Goal: Task Accomplishment & Management: Manage account settings

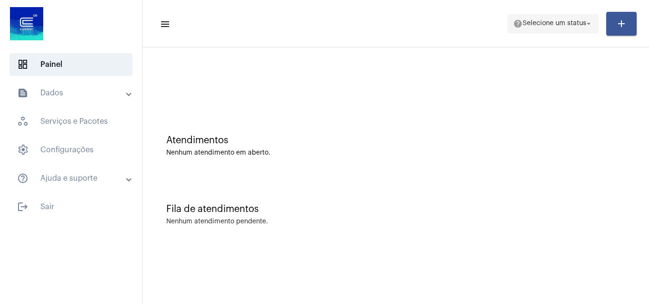
click at [526, 17] on span "help Selecione um status arrow_drop_down" at bounding box center [553, 23] width 80 height 17
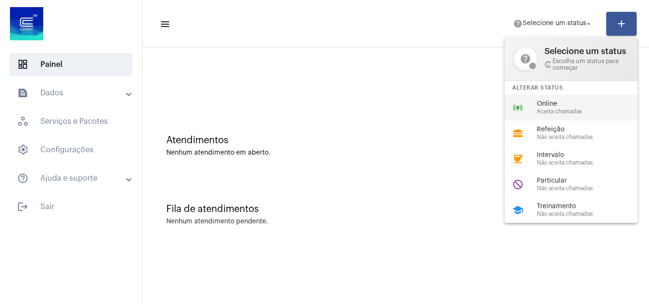
click at [561, 105] on span "Online" at bounding box center [591, 104] width 108 height 7
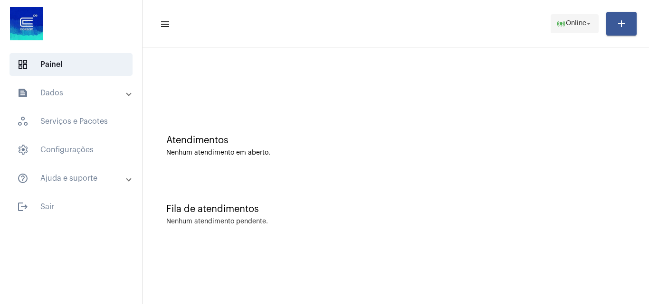
click at [587, 28] on mat-icon "arrow_drop_down" at bounding box center [588, 23] width 9 height 9
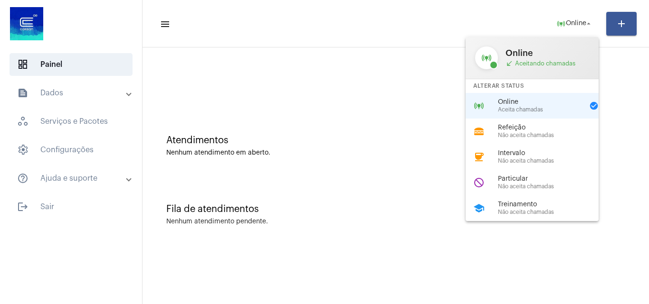
click at [526, 105] on span "Online" at bounding box center [541, 102] width 86 height 7
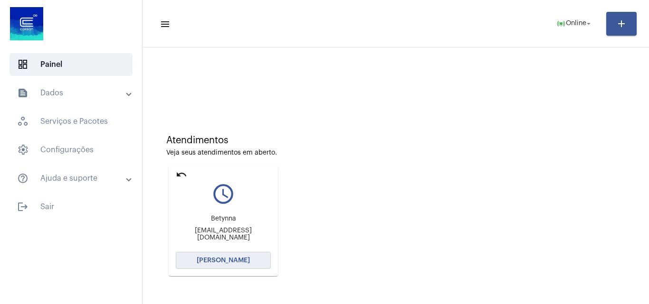
click at [234, 261] on span "[PERSON_NAME]" at bounding box center [223, 260] width 53 height 7
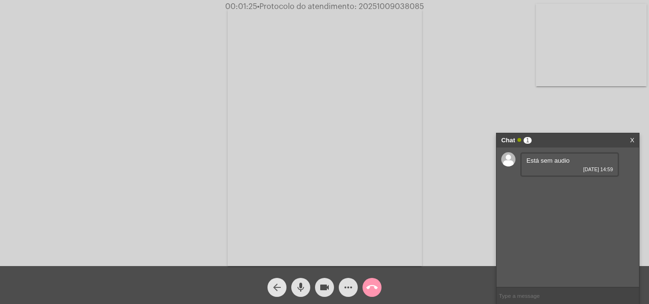
click at [277, 288] on mat-icon "arrow_back" at bounding box center [276, 287] width 11 height 11
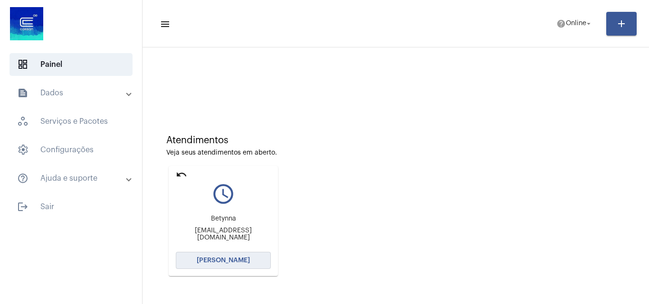
click at [231, 262] on span "[PERSON_NAME]" at bounding box center [223, 260] width 53 height 7
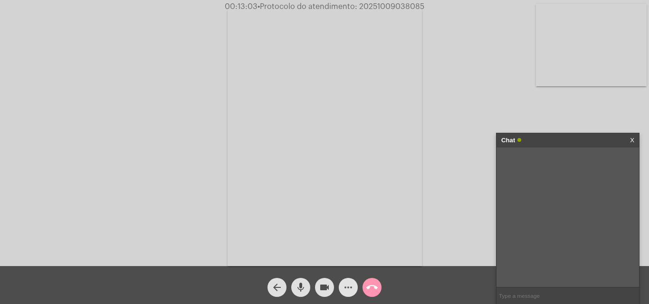
click at [339, 288] on button "more_horiz" at bounding box center [348, 287] width 19 height 19
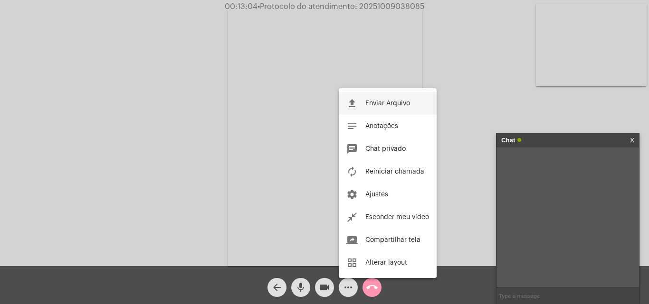
click at [403, 103] on span "Enviar Arquivo" at bounding box center [387, 103] width 45 height 7
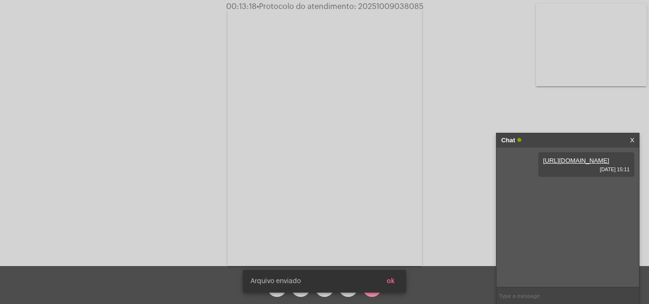
click at [393, 281] on span "ok" at bounding box center [391, 281] width 8 height 7
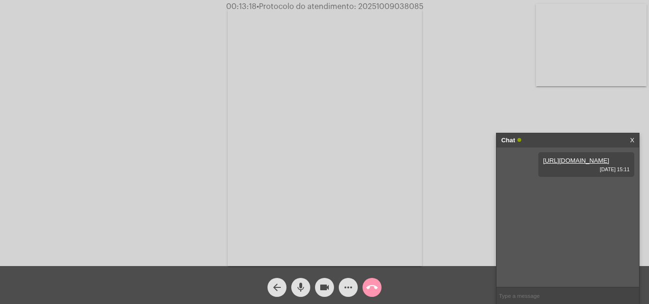
click at [350, 283] on mat-icon "more_horiz" at bounding box center [347, 287] width 11 height 11
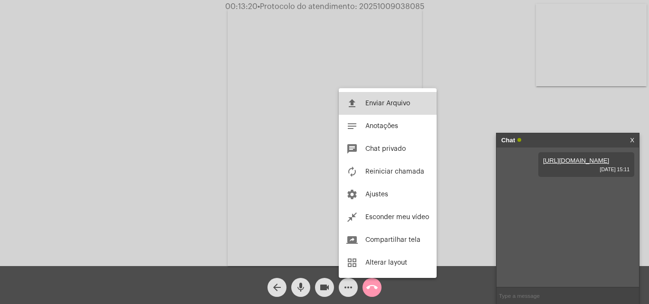
click at [379, 100] on span "Enviar Arquivo" at bounding box center [387, 103] width 45 height 7
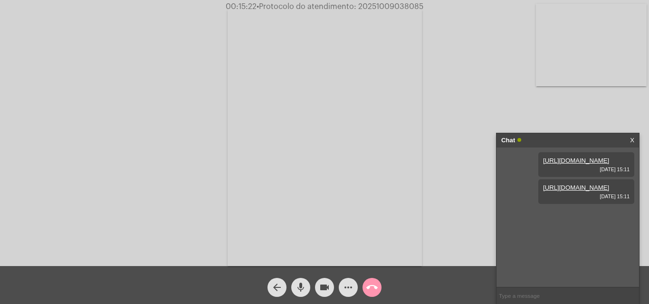
click at [380, 6] on span "• Protocolo do atendimento: 20251009038085" at bounding box center [340, 7] width 167 height 8
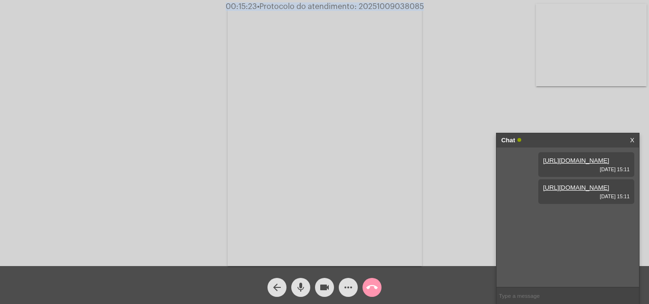
click at [380, 6] on span "• Protocolo do atendimento: 20251009038085" at bounding box center [340, 7] width 167 height 8
copy span "20251009038085"
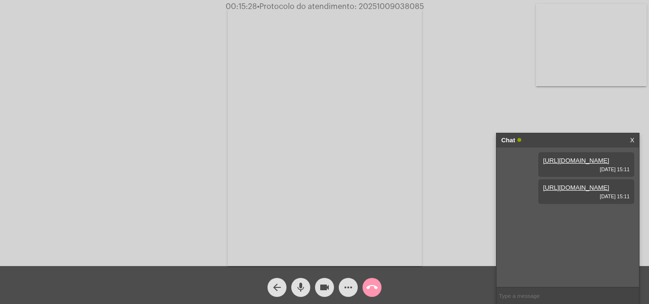
click at [515, 299] on input "text" at bounding box center [567, 296] width 143 height 17
paste input "20251009038085"
type input "20251009038085"
click at [371, 284] on mat-icon "call_end" at bounding box center [371, 287] width 11 height 11
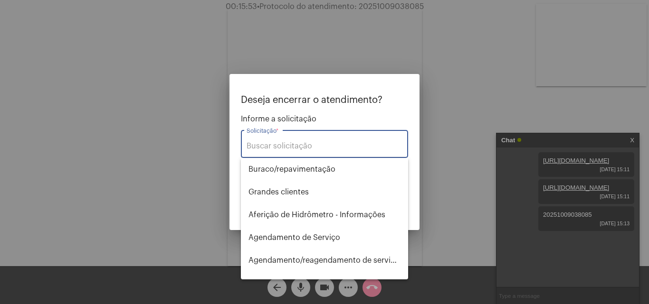
click at [285, 143] on input "Solicitação *" at bounding box center [325, 146] width 156 height 9
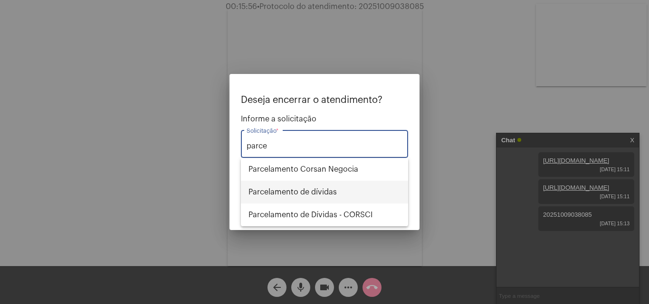
click at [297, 190] on span "Parcelamento de dívidas" at bounding box center [324, 192] width 152 height 23
type input "Parcelamento de dívidas"
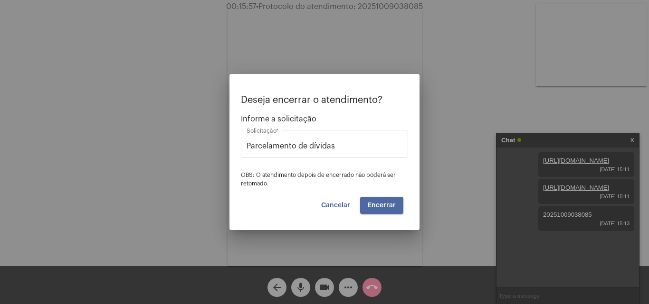
click at [371, 205] on span "Encerrar" at bounding box center [382, 205] width 28 height 7
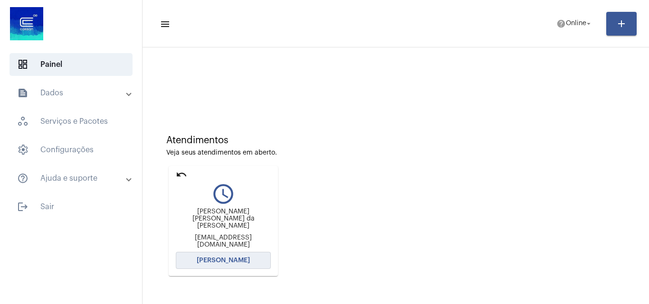
click at [244, 258] on span "[PERSON_NAME]" at bounding box center [223, 260] width 53 height 7
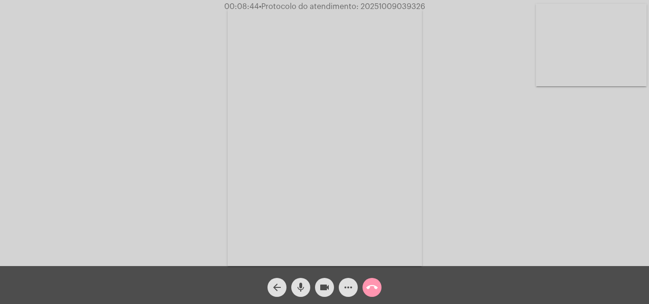
drag, startPoint x: 301, startPoint y: 285, endPoint x: 315, endPoint y: 288, distance: 14.3
click at [301, 285] on mat-icon "mic" at bounding box center [300, 287] width 11 height 11
click at [326, 287] on mat-icon "videocam" at bounding box center [324, 287] width 11 height 11
click at [304, 291] on mat-icon "mic_off" at bounding box center [300, 287] width 11 height 11
click at [299, 286] on mat-icon "mic" at bounding box center [300, 287] width 11 height 11
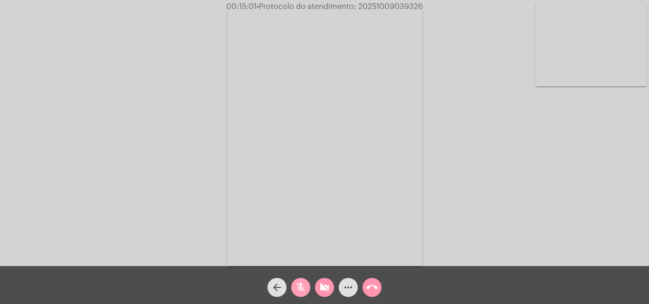
click at [300, 289] on mat-icon "mic_off" at bounding box center [300, 287] width 11 height 11
click at [321, 287] on mat-icon "videocam_off" at bounding box center [324, 287] width 11 height 11
click at [380, 4] on span "• Protocolo do atendimento: 20251009039326" at bounding box center [340, 7] width 166 height 8
copy span "20251009039326"
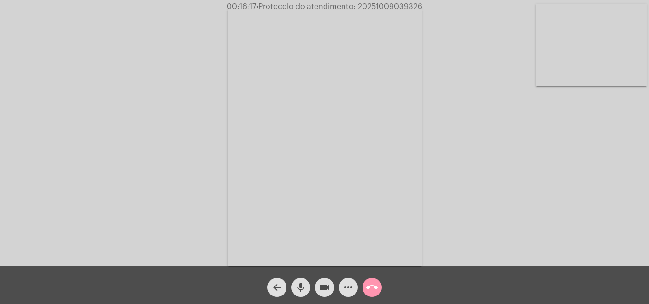
click at [350, 291] on mat-icon "more_horiz" at bounding box center [347, 287] width 11 height 11
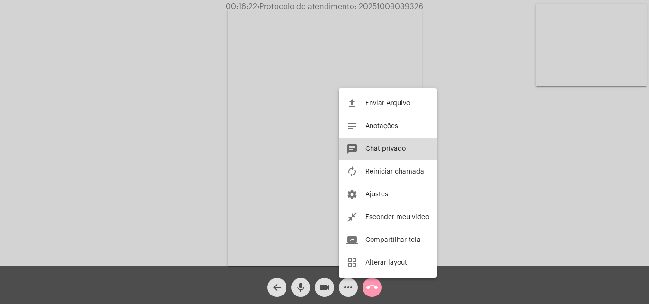
click at [379, 146] on span "Chat privado" at bounding box center [385, 149] width 40 height 7
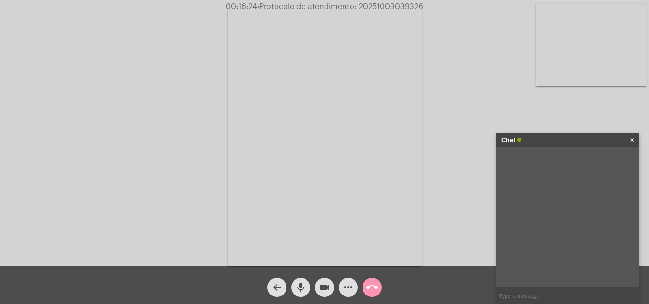
click at [518, 296] on input "text" at bounding box center [567, 296] width 143 height 17
paste input "20251009039326"
type input "20251009039326"
click at [373, 286] on mat-icon "call_end" at bounding box center [371, 287] width 11 height 11
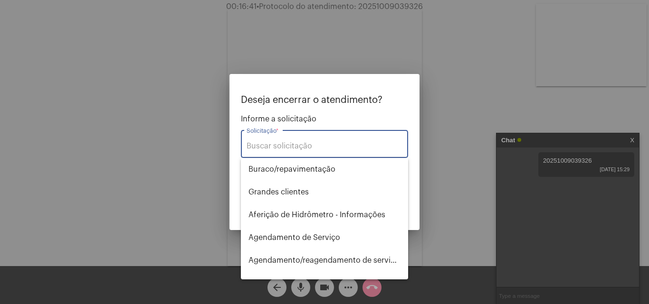
click at [278, 142] on input "Solicitação *" at bounding box center [325, 146] width 156 height 9
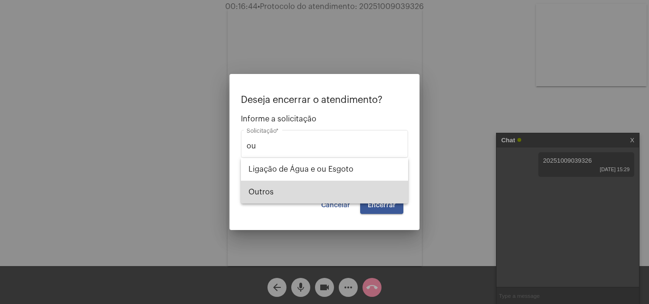
click at [269, 186] on span "Outros" at bounding box center [324, 192] width 152 height 23
type input "Outros"
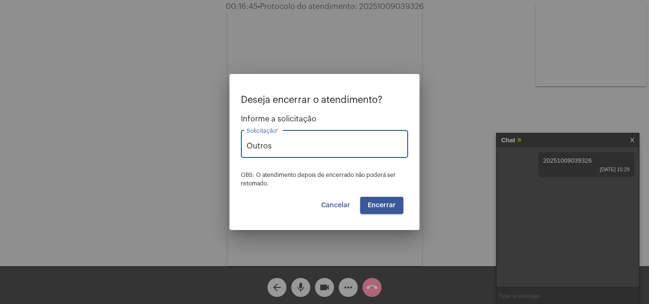
click at [371, 212] on button "Encerrar" at bounding box center [381, 205] width 43 height 17
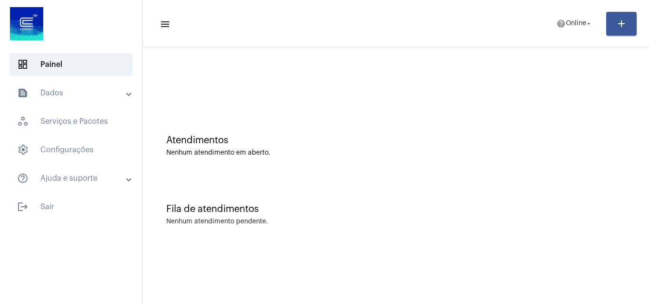
click at [54, 95] on mat-panel-title "text_snippet_outlined Dados" at bounding box center [72, 92] width 110 height 11
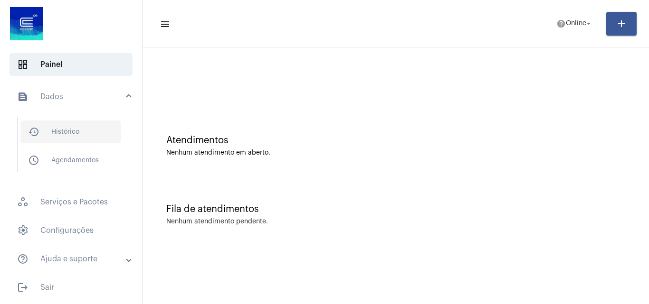
click at [67, 136] on span "history_outlined Histórico" at bounding box center [70, 132] width 100 height 23
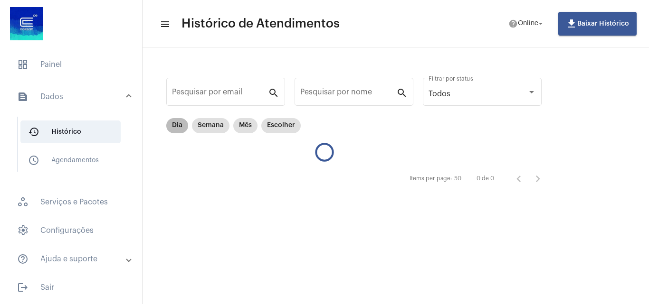
click at [174, 125] on mat-chip "Dia" at bounding box center [177, 125] width 22 height 15
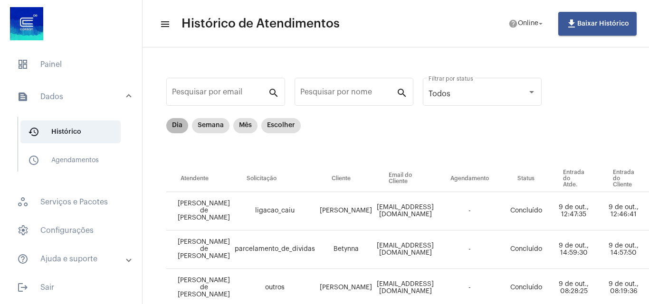
click at [174, 125] on mat-chip "Dia" at bounding box center [177, 125] width 22 height 15
click at [340, 93] on input "Pesquisar por nome" at bounding box center [348, 94] width 96 height 9
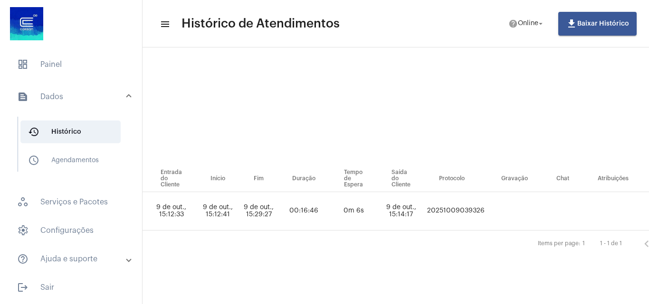
scroll to position [0, 432]
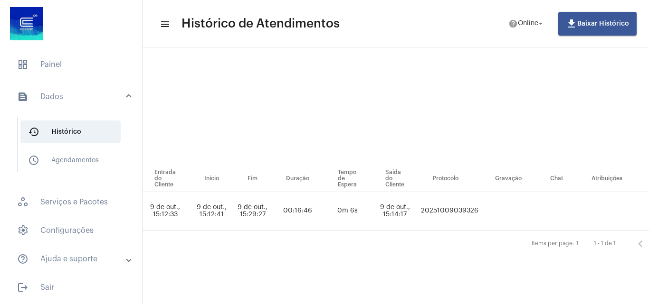
type input "MARIA"
click at [478, 208] on td "20251009039326" at bounding box center [449, 211] width 62 height 38
copy td "20251009039326"
click at [44, 70] on span "dashboard Painel" at bounding box center [71, 64] width 123 height 23
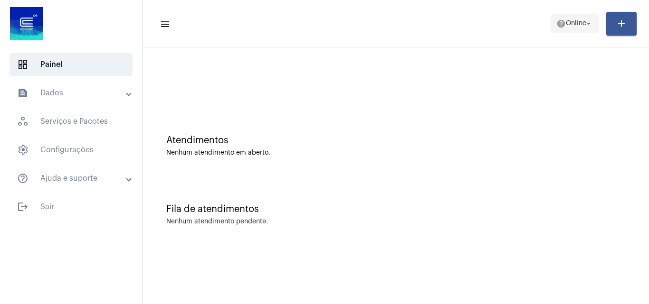
click at [571, 31] on span "help Online arrow_drop_down" at bounding box center [574, 23] width 37 height 17
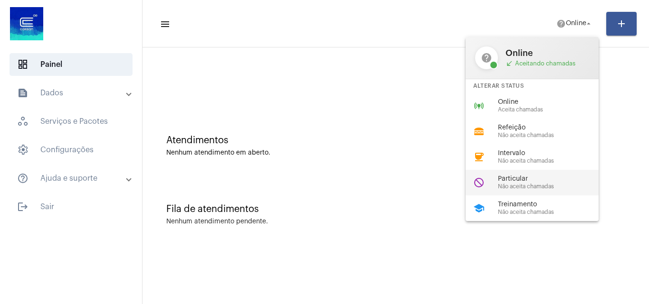
click at [492, 184] on div "do_not_disturb Particular Não aceita chamadas" at bounding box center [540, 183] width 148 height 26
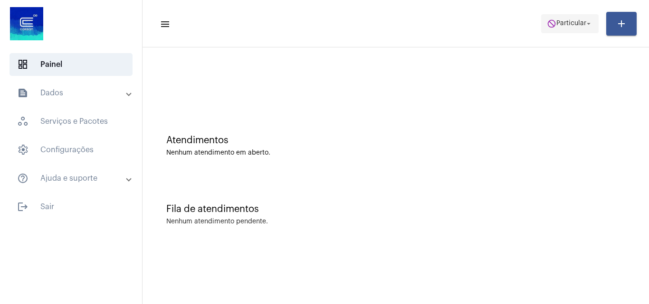
click at [577, 23] on span "Particular" at bounding box center [571, 23] width 30 height 7
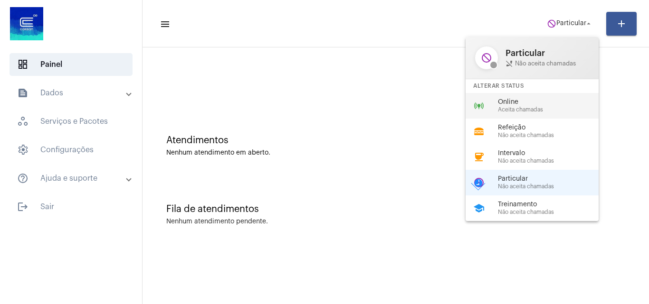
click at [522, 103] on span "Online" at bounding box center [552, 102] width 108 height 7
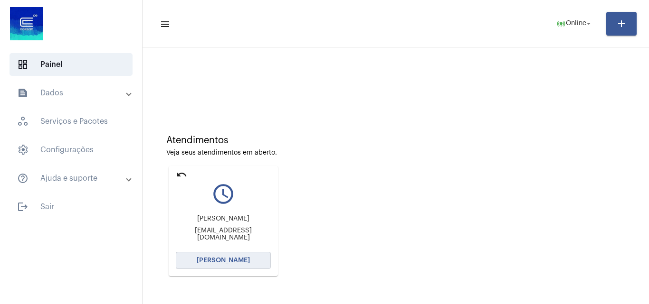
click at [240, 264] on span "[PERSON_NAME]" at bounding box center [223, 260] width 53 height 7
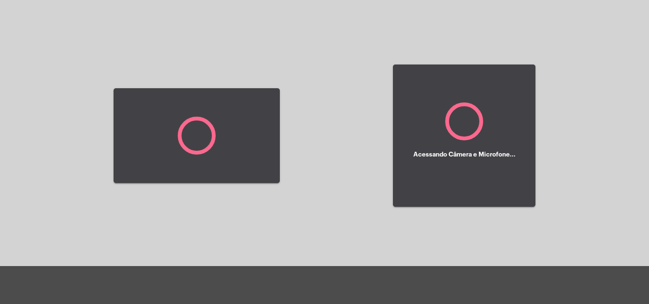
click at [240, 264] on div at bounding box center [197, 136] width 166 height 264
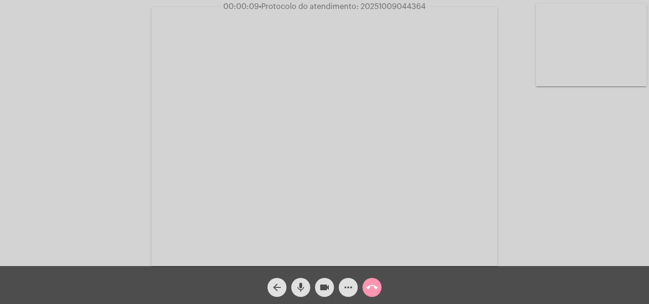
click at [603, 215] on div "Acessando Câmera e Microfone..." at bounding box center [324, 135] width 647 height 266
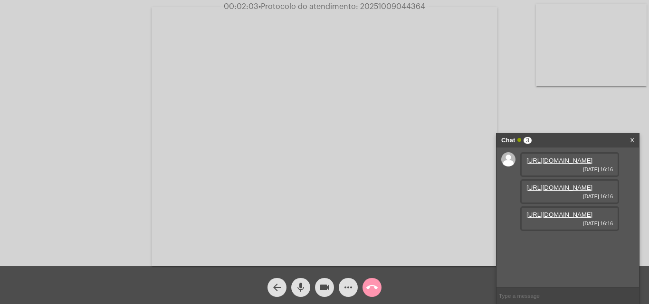
click at [551, 164] on link "https://neft-transfer-bucket.s3.amazonaws.com/temp-68cb3955-479c-439e-55f5-69d9…" at bounding box center [559, 160] width 66 height 7
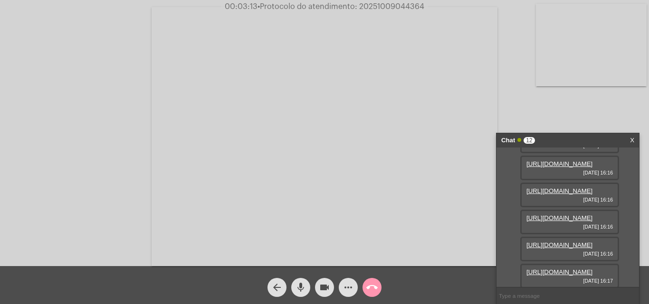
scroll to position [396, 0]
click at [300, 290] on mat-icon "mic" at bounding box center [300, 287] width 11 height 11
click at [300, 284] on mat-icon "mic_off" at bounding box center [300, 287] width 11 height 11
click at [304, 287] on mat-icon "mic" at bounding box center [300, 287] width 11 height 11
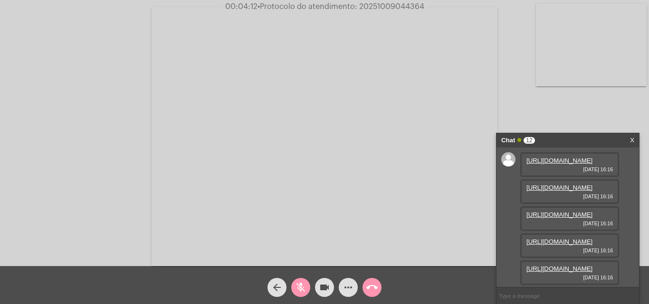
click at [553, 191] on link "https://neft-transfer-bucket.s3.amazonaws.com/temp-9f7dfd56-2e5d-d558-0bdd-daea…" at bounding box center [559, 187] width 66 height 7
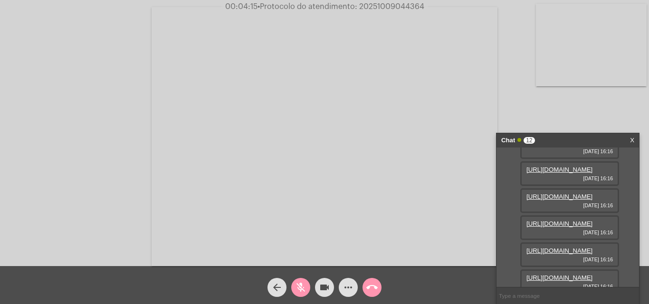
scroll to position [48, 0]
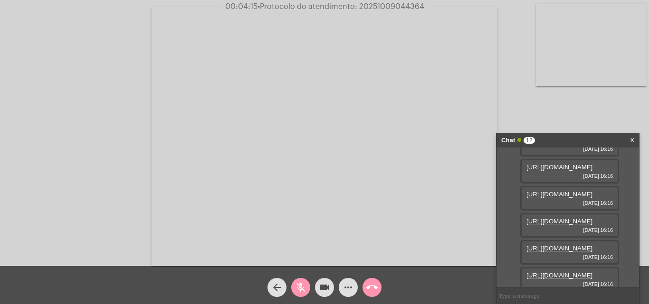
click at [567, 171] on link "https://neft-transfer-bucket.s3.amazonaws.com/temp-9cb41d87-e23f-21d9-452e-c251…" at bounding box center [559, 167] width 66 height 7
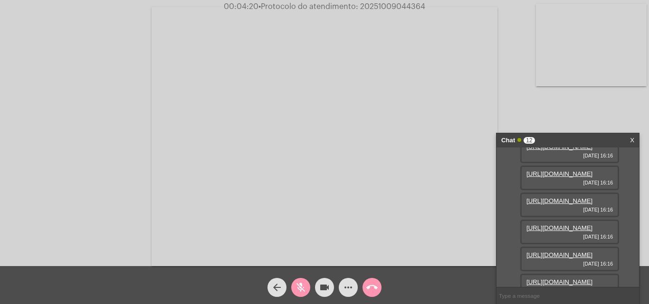
scroll to position [143, 0]
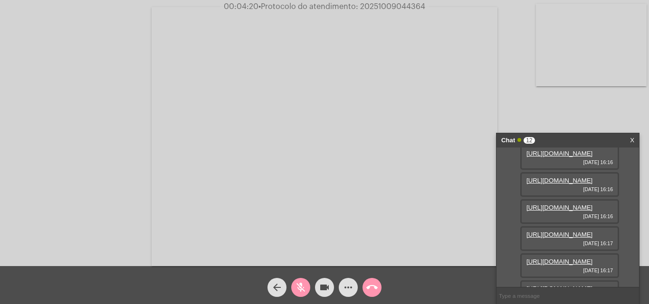
click at [547, 103] on link "https://neft-transfer-bucket.s3.amazonaws.com/temp-1425f433-b30e-337c-665f-f9c1…" at bounding box center [559, 99] width 66 height 7
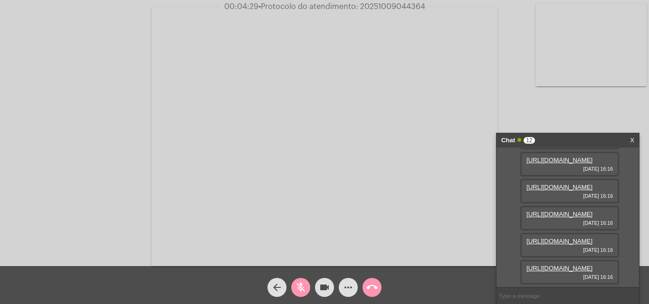
scroll to position [95, 0]
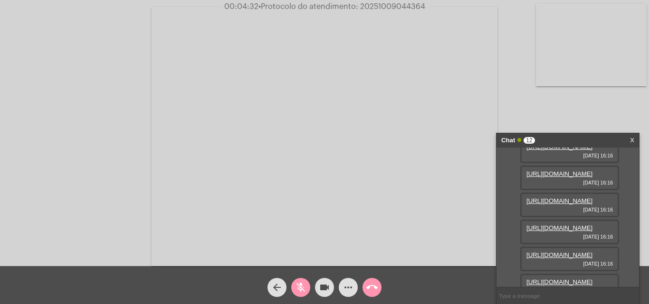
click at [545, 178] on link "https://neft-transfer-bucket.s3.amazonaws.com/temp-ebe4968a-fdf6-a176-3020-2ca3…" at bounding box center [559, 174] width 66 height 7
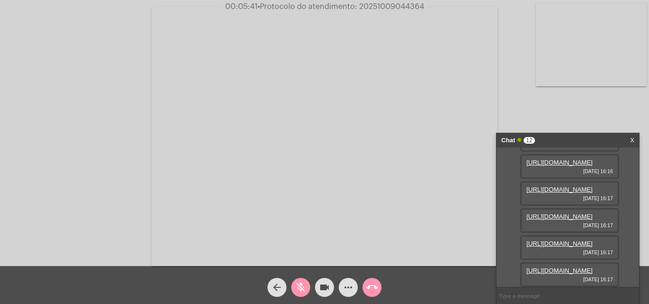
scroll to position [209, 0]
click at [554, 112] on link "https://neft-transfer-bucket.s3.amazonaws.com/temp-2465825c-3e3a-8957-3f14-efc1…" at bounding box center [559, 108] width 66 height 7
click at [541, 166] on link "https://neft-transfer-bucket.s3.amazonaws.com/temp-5e646b64-3afb-ac92-e064-e331…" at bounding box center [559, 162] width 66 height 7
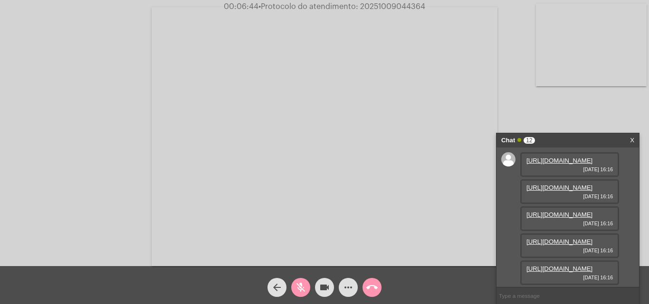
click at [551, 164] on link "https://neft-transfer-bucket.s3.amazonaws.com/temp-68cb3955-479c-439e-55f5-69d9…" at bounding box center [559, 160] width 66 height 7
click at [555, 191] on link "https://neft-transfer-bucket.s3.amazonaws.com/temp-9f7dfd56-2e5d-d558-0bdd-daea…" at bounding box center [559, 187] width 66 height 7
click at [363, 290] on button "call_end" at bounding box center [371, 287] width 19 height 19
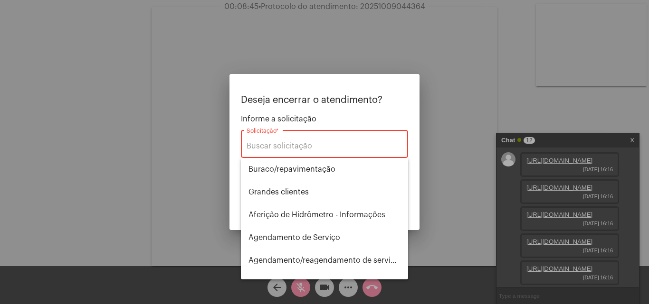
click at [278, 133] on div "Solicitação *" at bounding box center [325, 143] width 156 height 30
click at [272, 145] on input "Solicitação *" at bounding box center [325, 146] width 156 height 9
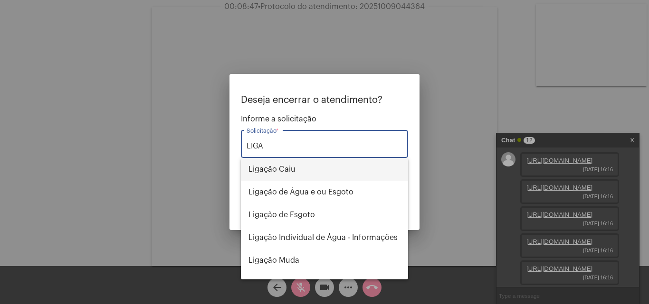
click at [290, 171] on span "Ligação Caiu" at bounding box center [324, 169] width 152 height 23
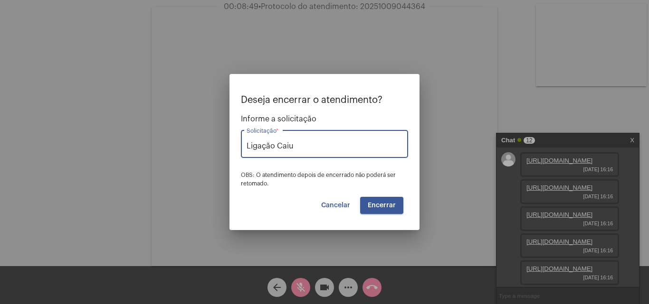
click at [323, 144] on input "Ligação Caiu" at bounding box center [325, 146] width 156 height 9
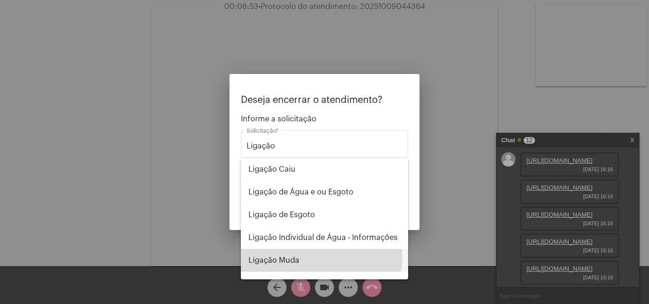
click at [293, 256] on span "Ligação Muda" at bounding box center [324, 260] width 152 height 23
type input "Ligação Muda"
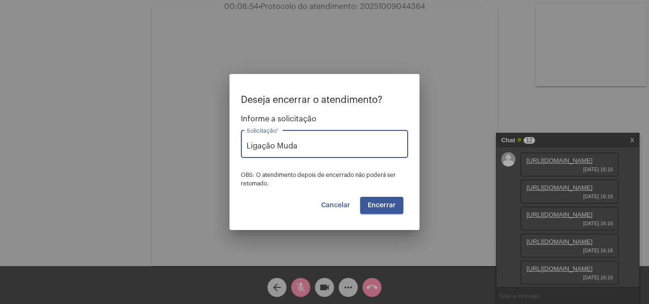
click at [382, 208] on span "Encerrar" at bounding box center [382, 205] width 28 height 7
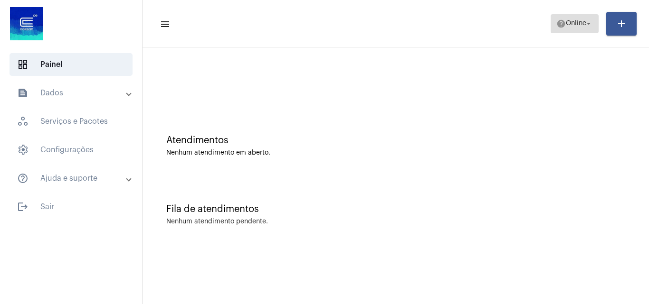
click at [559, 24] on mat-icon "help" at bounding box center [561, 24] width 10 height 10
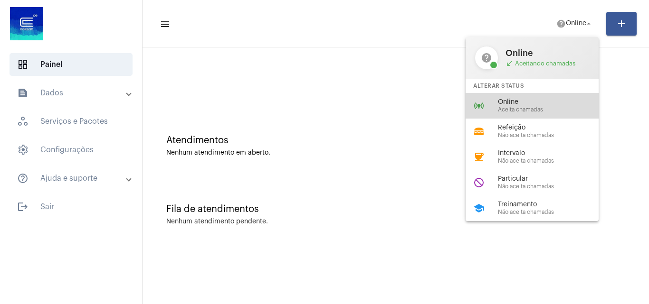
click at [528, 109] on span "Aceita chamadas" at bounding box center [552, 110] width 108 height 6
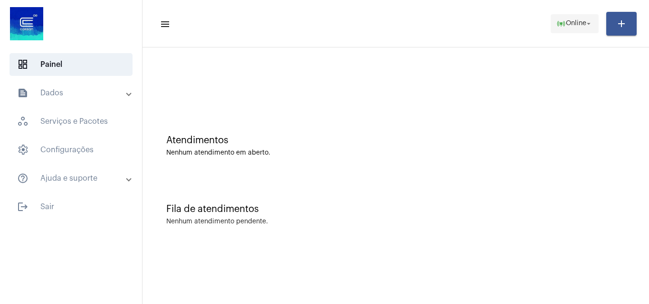
click at [566, 20] on span "Online" at bounding box center [576, 23] width 20 height 7
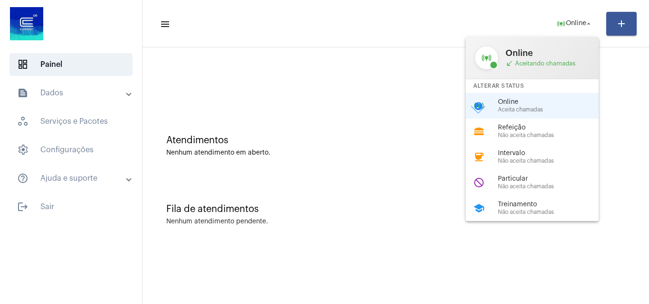
click at [383, 148] on div at bounding box center [324, 152] width 649 height 304
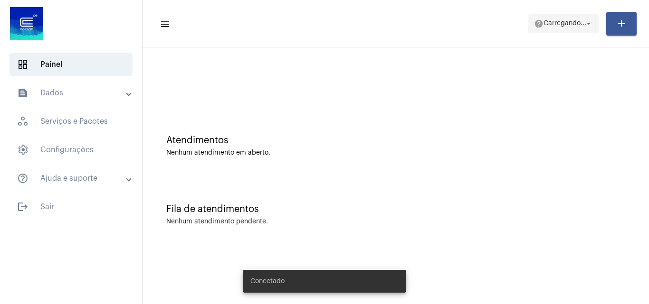
click at [570, 23] on span "Carregando..." at bounding box center [564, 23] width 43 height 7
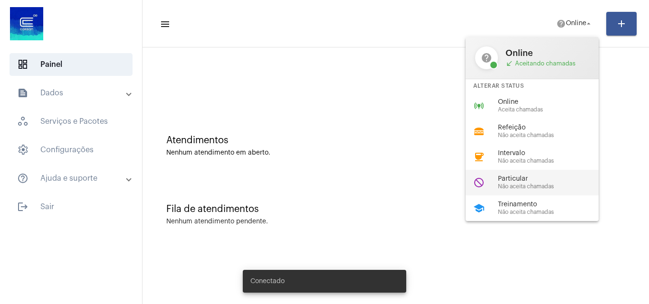
click at [521, 181] on span "Particular" at bounding box center [552, 179] width 108 height 7
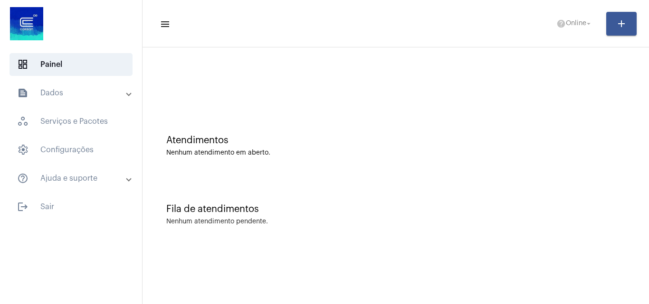
click at [61, 86] on mat-expansion-panel-header "text_snippet_outlined Dados" at bounding box center [74, 93] width 136 height 23
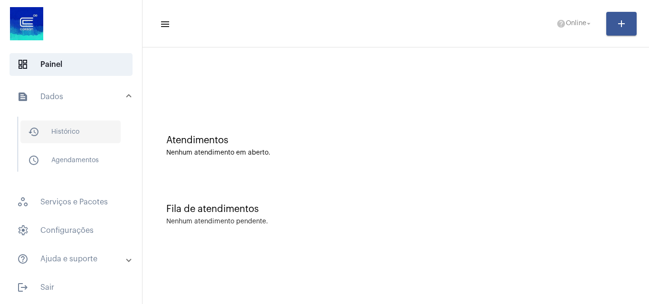
click at [71, 132] on span "history_outlined Histórico" at bounding box center [70, 132] width 100 height 23
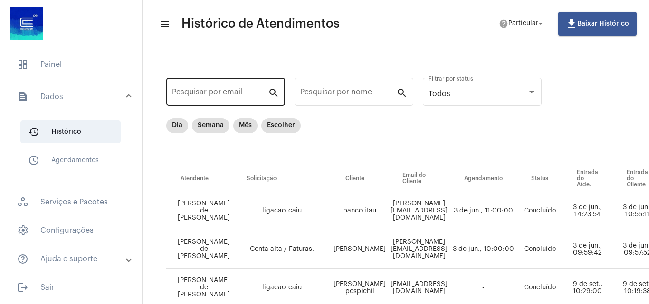
click at [217, 88] on div "Pesquisar por email" at bounding box center [220, 91] width 96 height 30
click at [188, 123] on div "Dia Semana Mês Escolher" at bounding box center [233, 125] width 138 height 19
click at [168, 125] on mat-chip "Dia" at bounding box center [177, 125] width 22 height 15
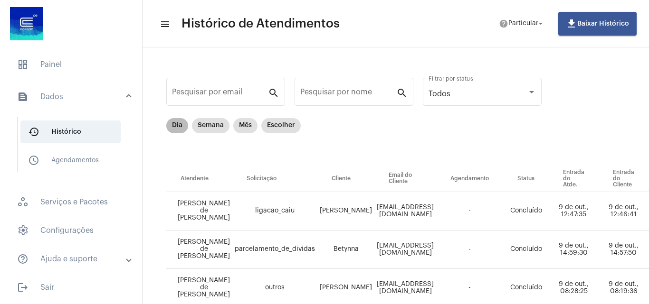
click at [174, 125] on mat-chip "Dia" at bounding box center [177, 125] width 22 height 15
click at [345, 90] on input "Pesquisar por nome" at bounding box center [348, 94] width 96 height 9
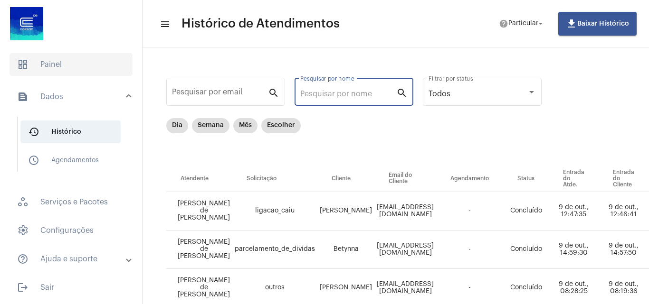
click at [62, 67] on span "dashboard Painel" at bounding box center [71, 64] width 123 height 23
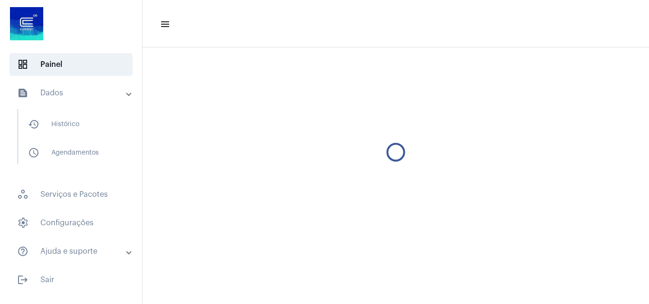
click at [50, 94] on mat-panel-title "text_snippet_outlined Dados" at bounding box center [72, 92] width 110 height 11
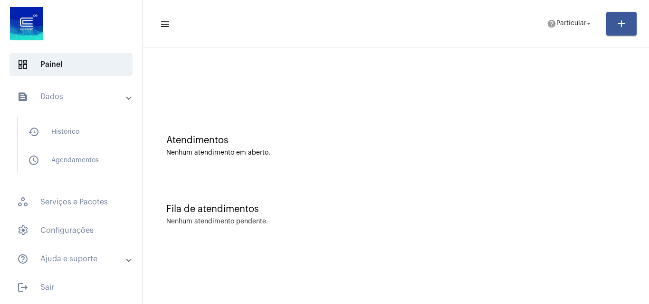
drag, startPoint x: 58, startPoint y: 67, endPoint x: 55, endPoint y: 78, distance: 11.8
click at [58, 70] on span "dashboard Painel" at bounding box center [71, 64] width 123 height 23
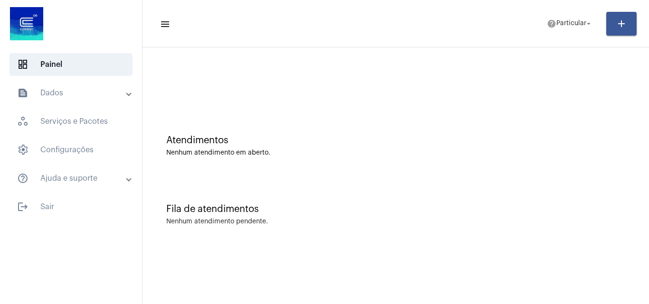
click at [52, 89] on mat-panel-title "text_snippet_outlined Dados" at bounding box center [72, 92] width 110 height 11
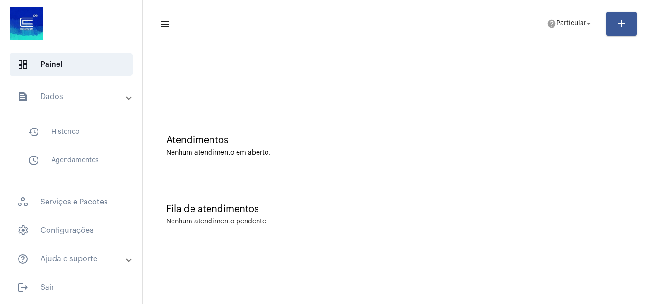
drag, startPoint x: 63, startPoint y: 56, endPoint x: 56, endPoint y: 91, distance: 35.5
click at [61, 67] on span "dashboard Painel" at bounding box center [71, 64] width 123 height 23
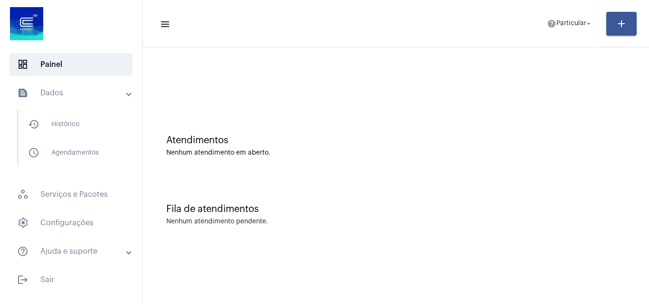
click at [56, 91] on mat-panel-title "text_snippet_outlined Dados" at bounding box center [72, 92] width 110 height 11
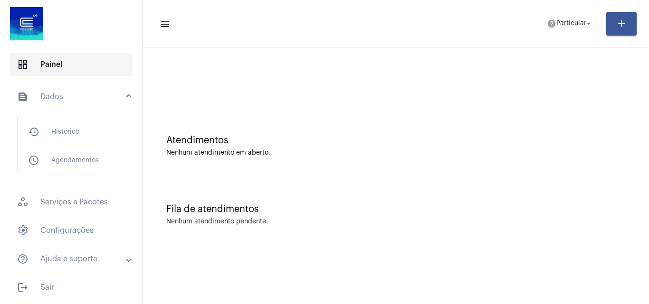
click at [67, 69] on span "dashboard Painel" at bounding box center [71, 64] width 123 height 23
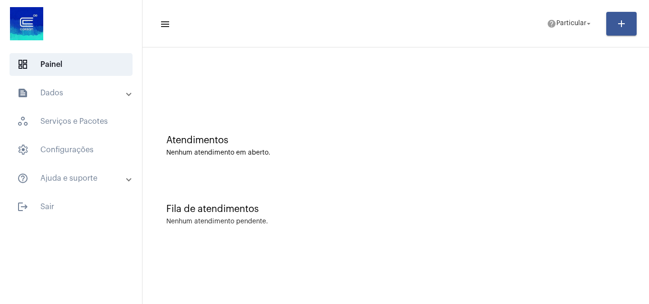
click at [63, 84] on mat-expansion-panel-header "text_snippet_outlined Dados" at bounding box center [74, 93] width 136 height 23
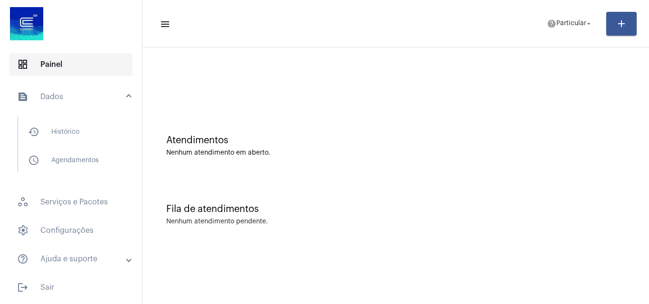
click at [73, 68] on span "dashboard Painel" at bounding box center [71, 64] width 123 height 23
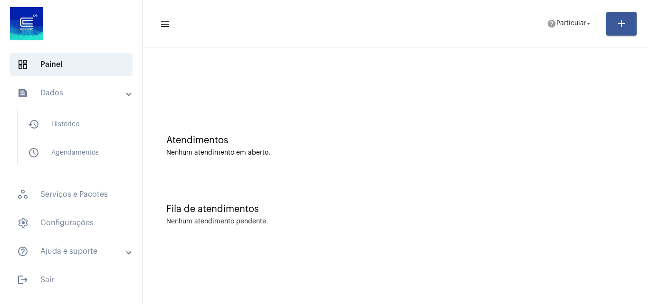
click at [64, 86] on mat-expansion-panel-header "text_snippet_outlined Dados" at bounding box center [74, 93] width 136 height 23
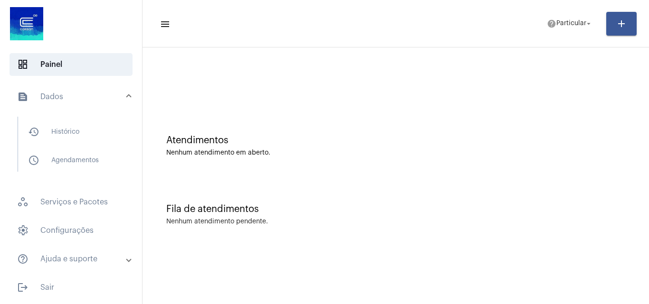
drag, startPoint x: 75, startPoint y: 61, endPoint x: 67, endPoint y: 81, distance: 21.3
click at [75, 62] on span "dashboard Painel" at bounding box center [71, 64] width 123 height 23
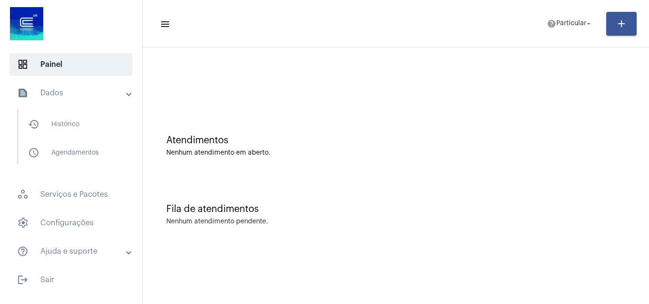
click at [63, 89] on mat-panel-title "text_snippet_outlined Dados" at bounding box center [72, 92] width 110 height 11
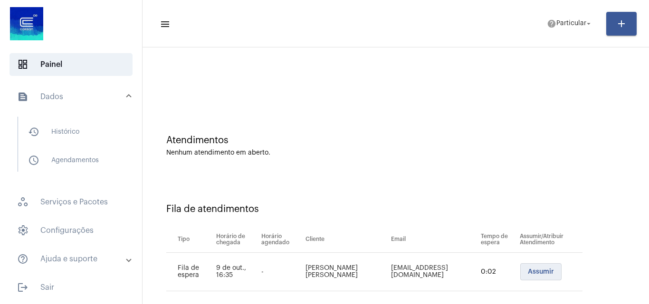
click at [529, 271] on span "Assumir" at bounding box center [541, 272] width 26 height 7
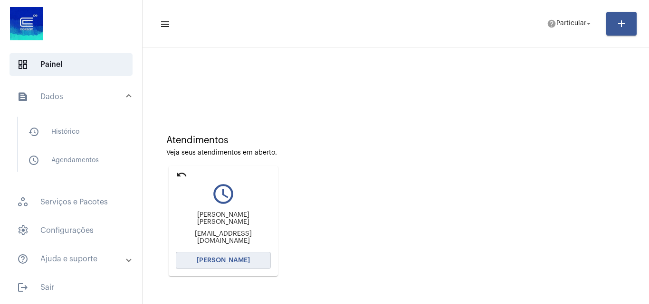
click at [241, 257] on span "[PERSON_NAME]" at bounding box center [223, 260] width 53 height 7
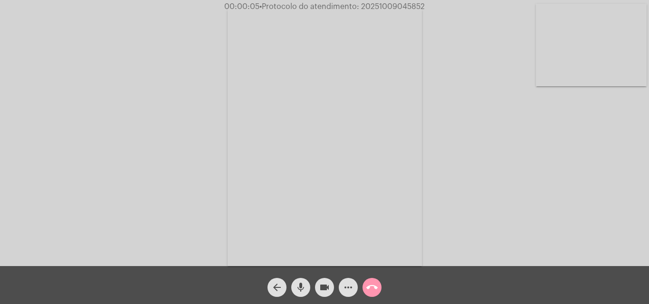
click at [557, 200] on div "Acessando Câmera e Microfone..." at bounding box center [324, 135] width 647 height 266
click at [634, 189] on div "Acessando Câmera e Microfone..." at bounding box center [324, 135] width 647 height 266
click at [595, 223] on div "Acessando Câmera e Microfone..." at bounding box center [324, 135] width 647 height 266
click at [376, 7] on span "• Protocolo do atendimento: 20251009045852" at bounding box center [341, 7] width 165 height 8
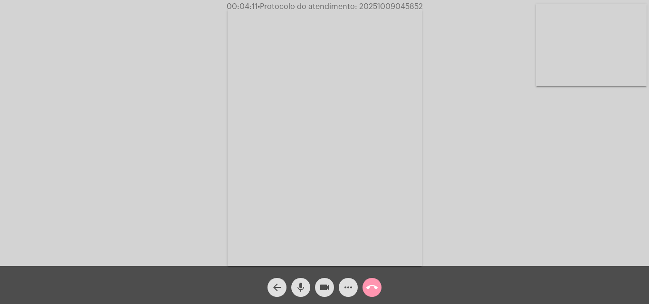
copy span "20251009045852"
click at [350, 285] on mat-icon "more_horiz" at bounding box center [347, 287] width 11 height 11
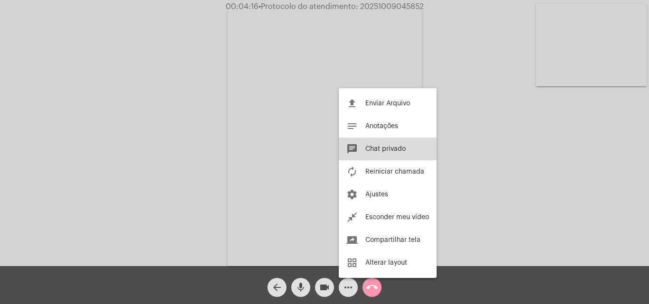
click at [383, 147] on span "Chat privado" at bounding box center [385, 149] width 40 height 7
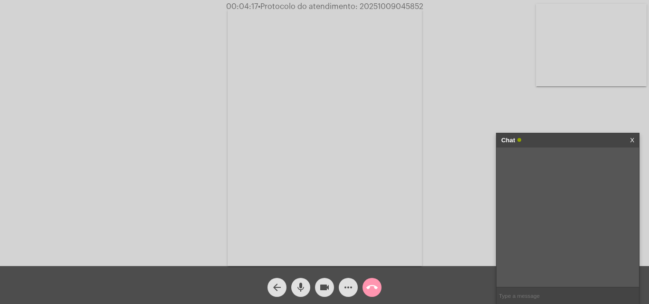
click at [510, 298] on input "text" at bounding box center [567, 296] width 143 height 17
paste input "20251009045852"
type input "20251009045852"
click at [371, 291] on mat-icon "call_end" at bounding box center [371, 287] width 11 height 11
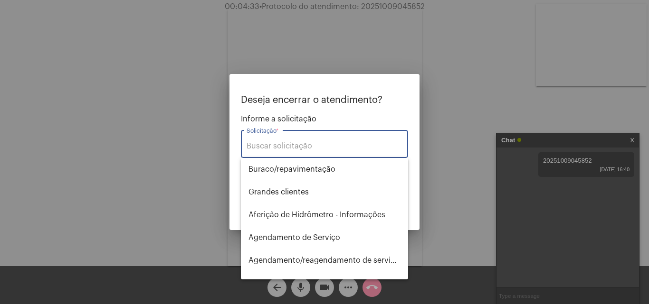
click at [307, 148] on input "Solicitação *" at bounding box center [325, 146] width 156 height 9
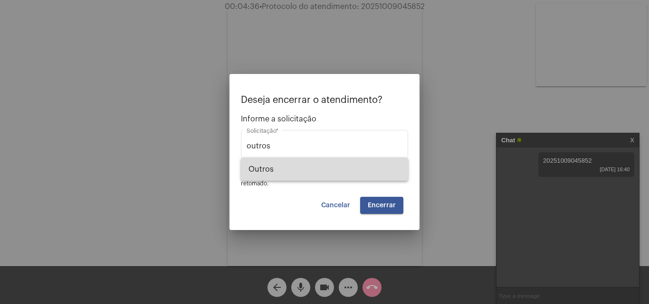
click at [271, 168] on span "Outros" at bounding box center [324, 169] width 152 height 23
type input "Outros"
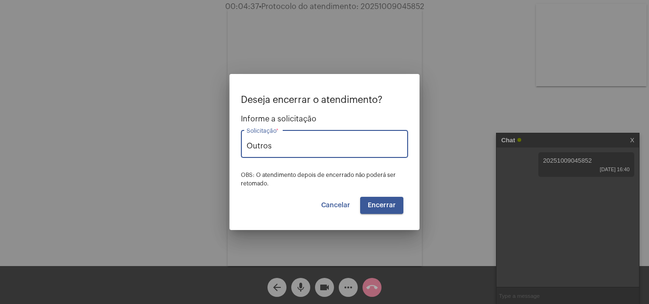
click at [378, 209] on span "Encerrar" at bounding box center [382, 205] width 28 height 7
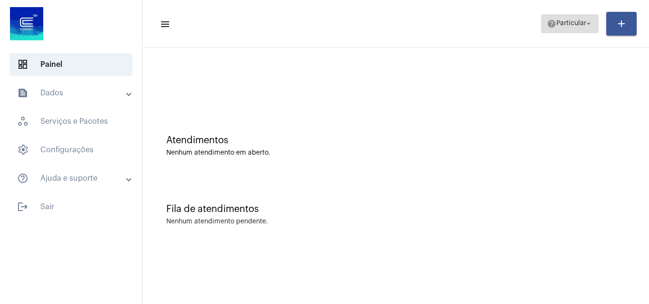
click at [572, 29] on span "help Particular arrow_drop_down" at bounding box center [570, 23] width 46 height 17
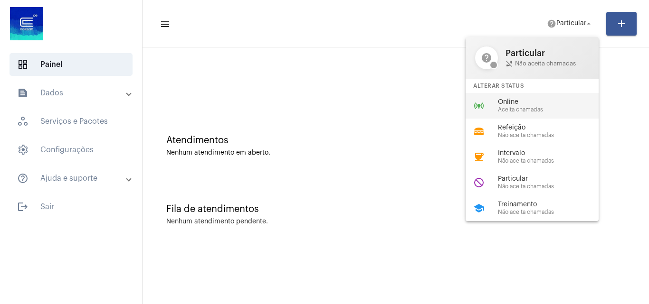
click at [510, 108] on span "Aceita chamadas" at bounding box center [552, 110] width 108 height 6
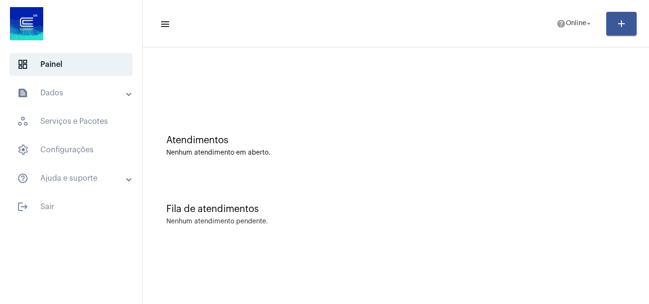
click at [117, 250] on div "dashboard Painel text_snippet_outlined Dados history_outlined Histórico schedul…" at bounding box center [71, 152] width 142 height 304
click at [46, 86] on mat-expansion-panel-header "text_snippet_outlined Dados" at bounding box center [74, 93] width 136 height 23
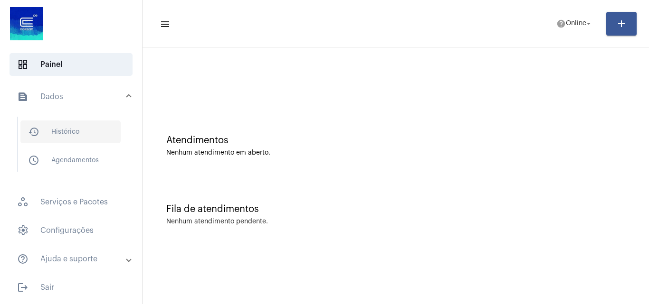
click at [95, 126] on span "history_outlined Histórico" at bounding box center [70, 132] width 100 height 23
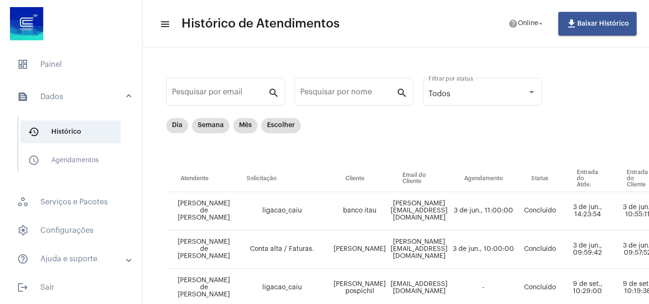
drag, startPoint x: 387, startPoint y: 287, endPoint x: 362, endPoint y: 158, distance: 131.5
click at [362, 158] on div "Dia Semana Mês Escolher" at bounding box center [496, 142] width 660 height 48
click at [179, 124] on mat-chip "Dia" at bounding box center [177, 125] width 22 height 15
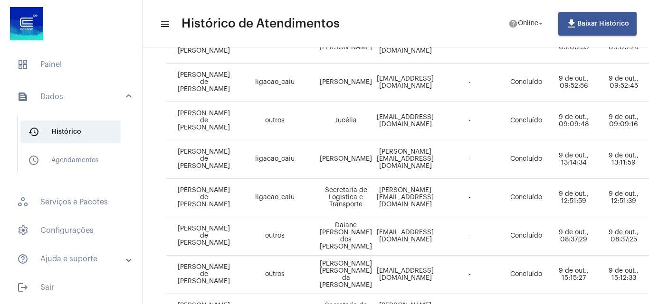
scroll to position [238, 0]
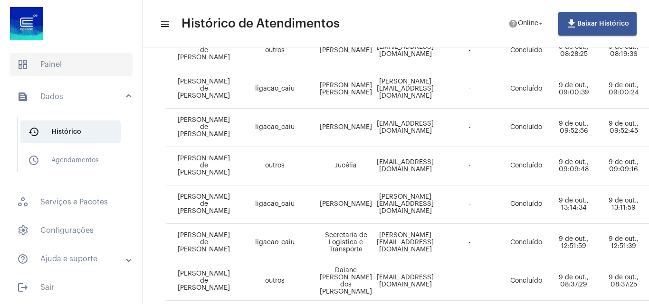
click at [45, 67] on span "dashboard Painel" at bounding box center [71, 64] width 123 height 23
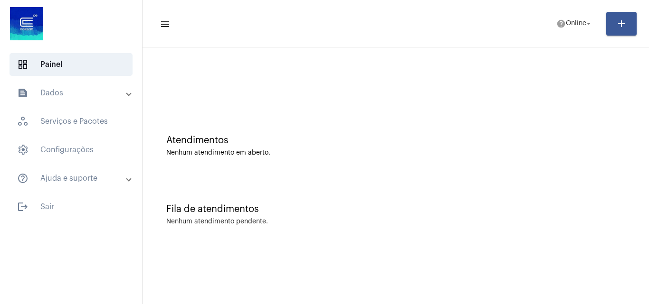
click at [50, 94] on mat-panel-title "text_snippet_outlined Dados" at bounding box center [72, 92] width 110 height 11
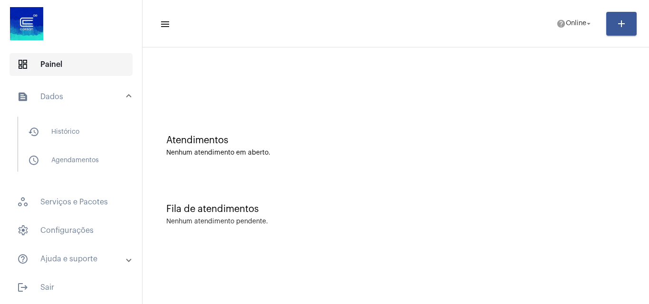
click at [79, 67] on span "dashboard Painel" at bounding box center [71, 64] width 123 height 23
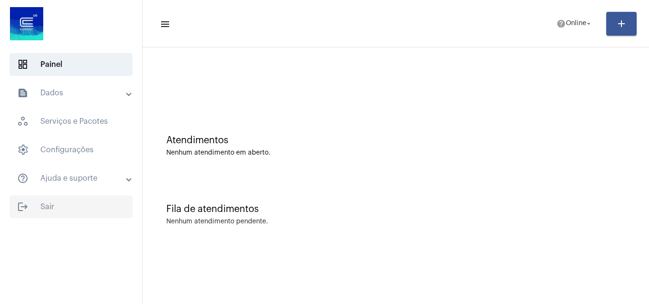
click at [46, 205] on span "logout Sair" at bounding box center [71, 207] width 123 height 23
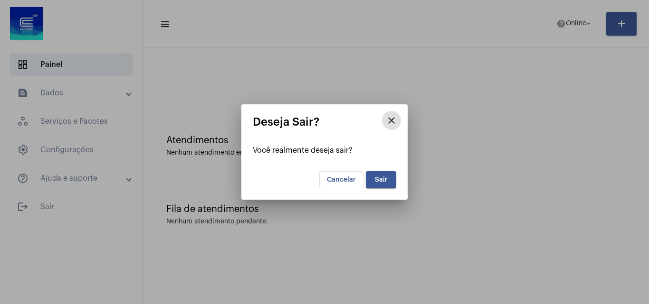
click at [108, 88] on div at bounding box center [324, 152] width 649 height 304
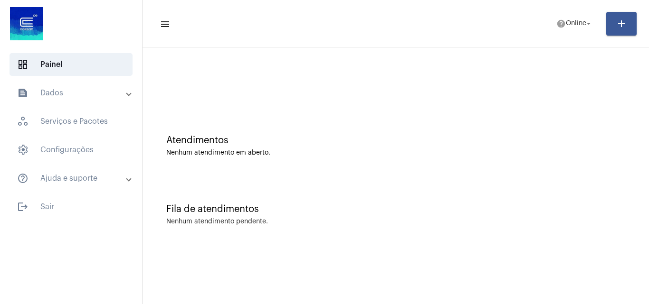
click at [71, 86] on mat-expansion-panel-header "text_snippet_outlined Dados" at bounding box center [74, 93] width 136 height 23
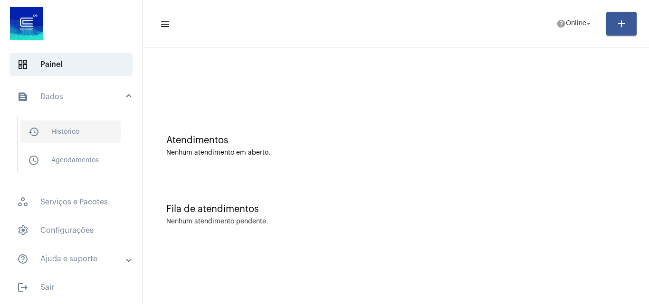
click at [76, 125] on span "history_outlined Histórico" at bounding box center [70, 132] width 100 height 23
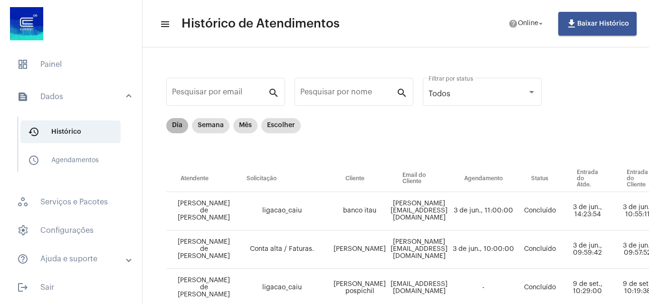
click at [178, 125] on mat-chip "Dia" at bounding box center [177, 125] width 22 height 15
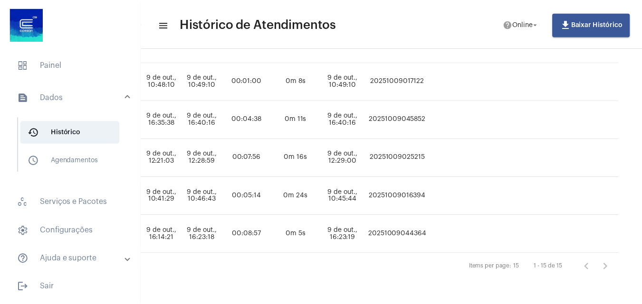
scroll to position [523, 0]
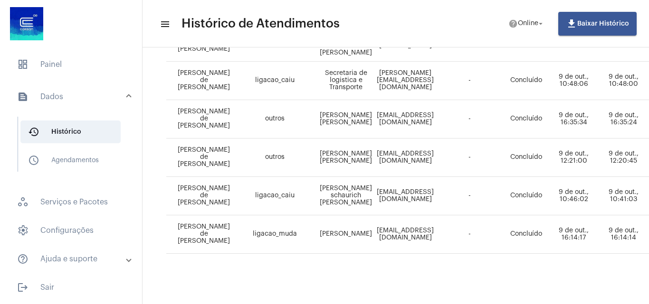
click at [95, 36] on div at bounding box center [71, 24] width 142 height 49
click at [91, 94] on mat-panel-title "text_snippet_outlined Dados" at bounding box center [72, 96] width 110 height 11
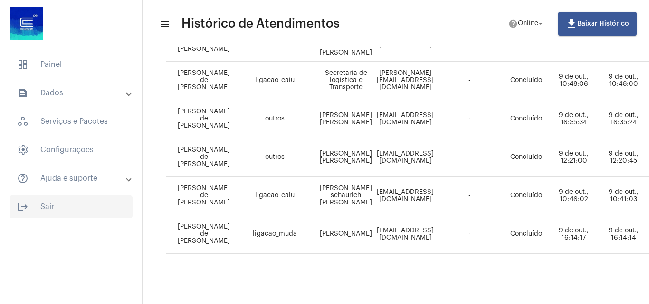
click at [57, 213] on span "logout Sair" at bounding box center [71, 207] width 123 height 23
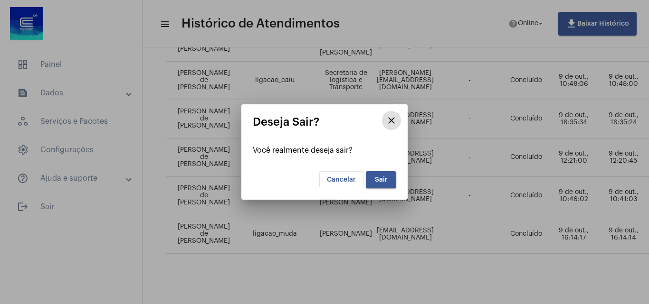
click at [378, 179] on span "Sair" at bounding box center [381, 180] width 13 height 7
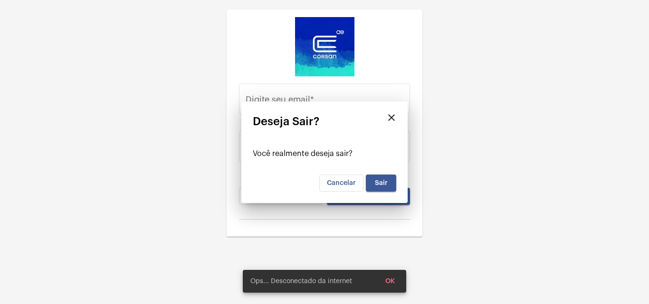
type input "gustavo.alexandre@operacaocorsan.com.br"
